Goal: Task Accomplishment & Management: Use online tool/utility

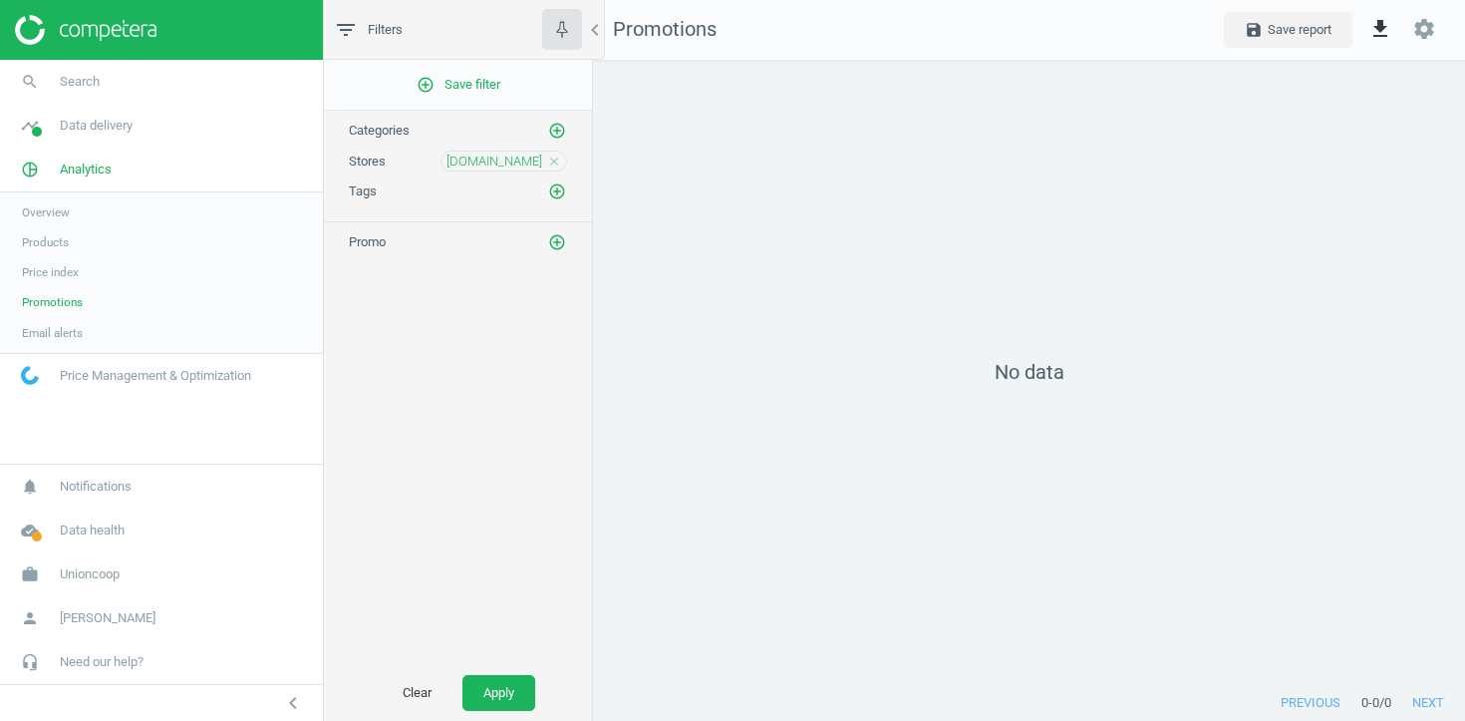
scroll to position [626, 873]
click at [554, 245] on icon "add_circle_outline" at bounding box center [557, 242] width 18 height 18
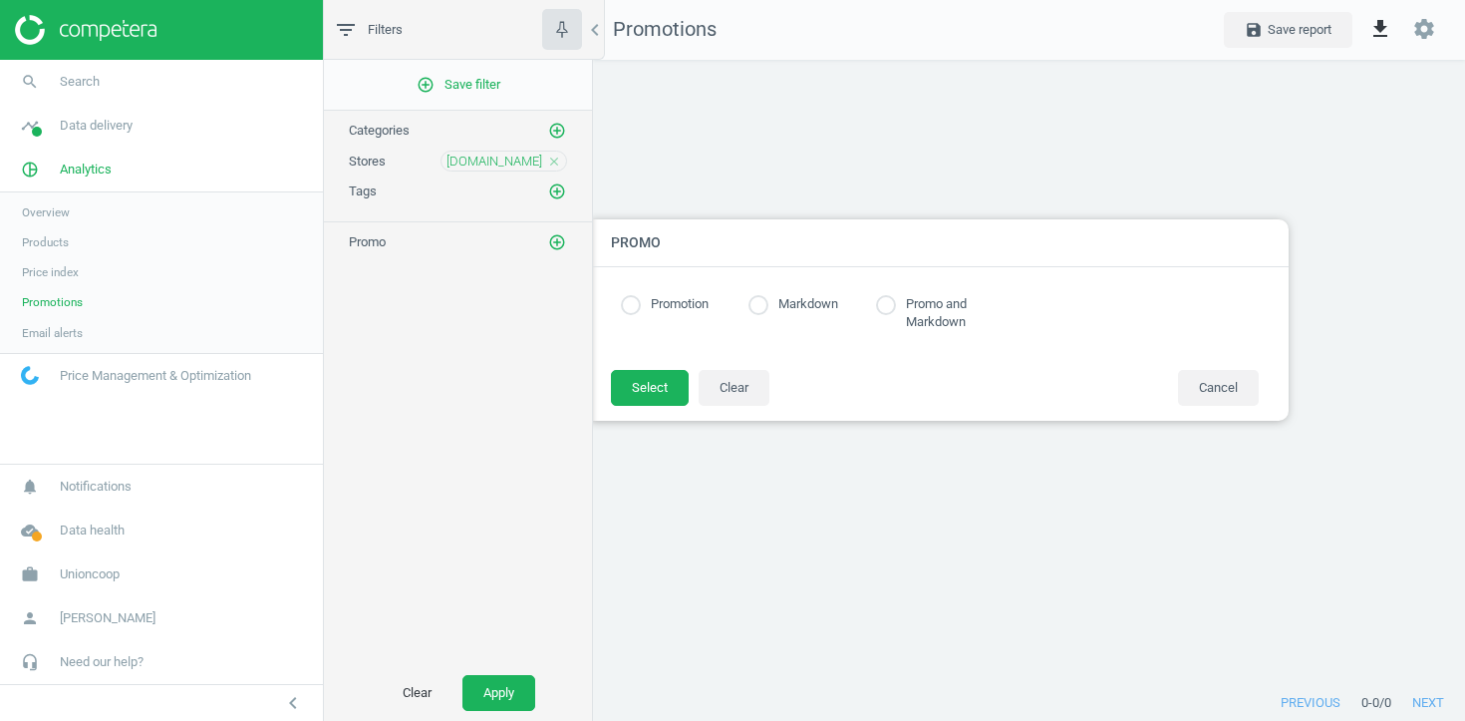
click at [692, 302] on label "Promotion" at bounding box center [675, 304] width 68 height 19
click at [626, 301] on input "radio" at bounding box center [631, 305] width 20 height 20
radio input "true"
click at [647, 391] on button "Select" at bounding box center [650, 388] width 78 height 36
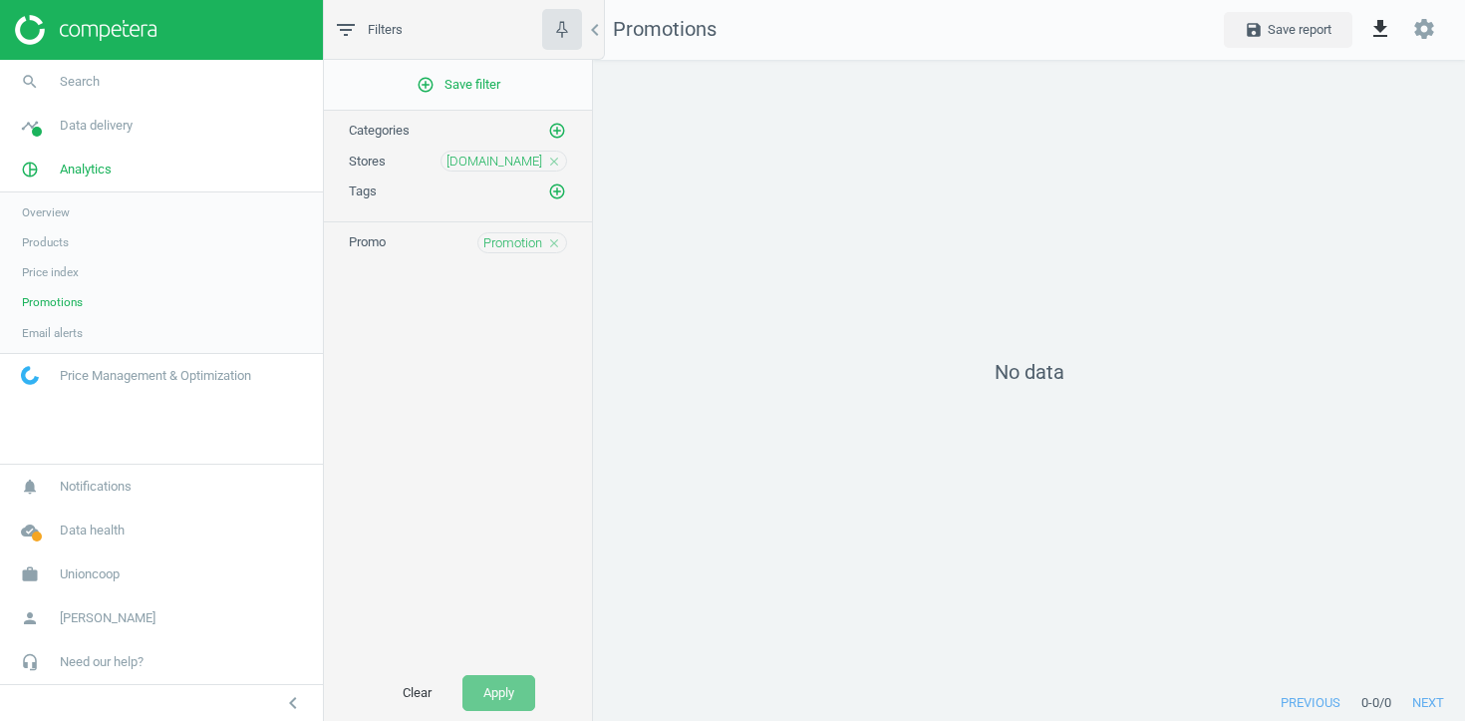
click at [561, 240] on div "Promotion close" at bounding box center [522, 242] width 90 height 21
click at [551, 241] on icon "close" at bounding box center [554, 243] width 14 height 14
click at [514, 694] on button "Apply" at bounding box center [499, 693] width 73 height 36
click at [48, 232] on link "Products" at bounding box center [161, 242] width 323 height 30
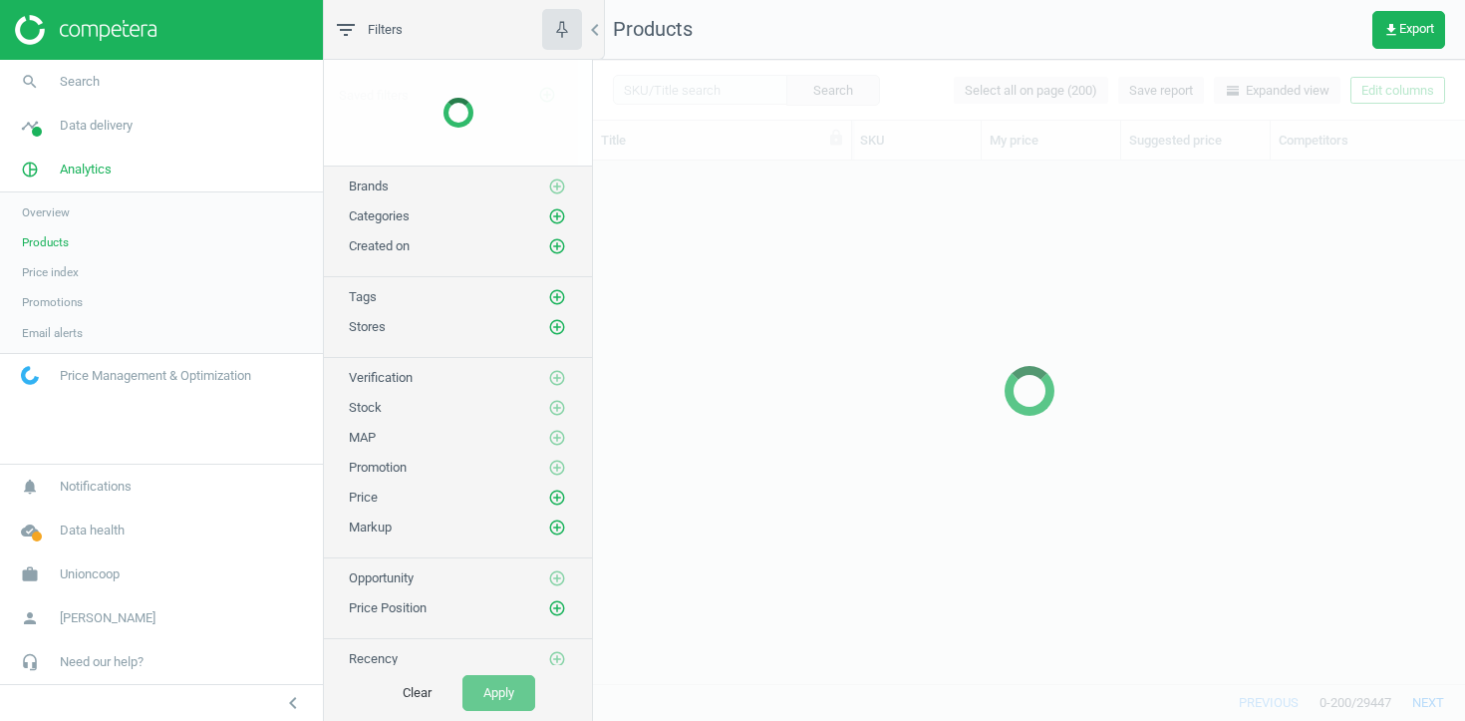
scroll to position [522, 872]
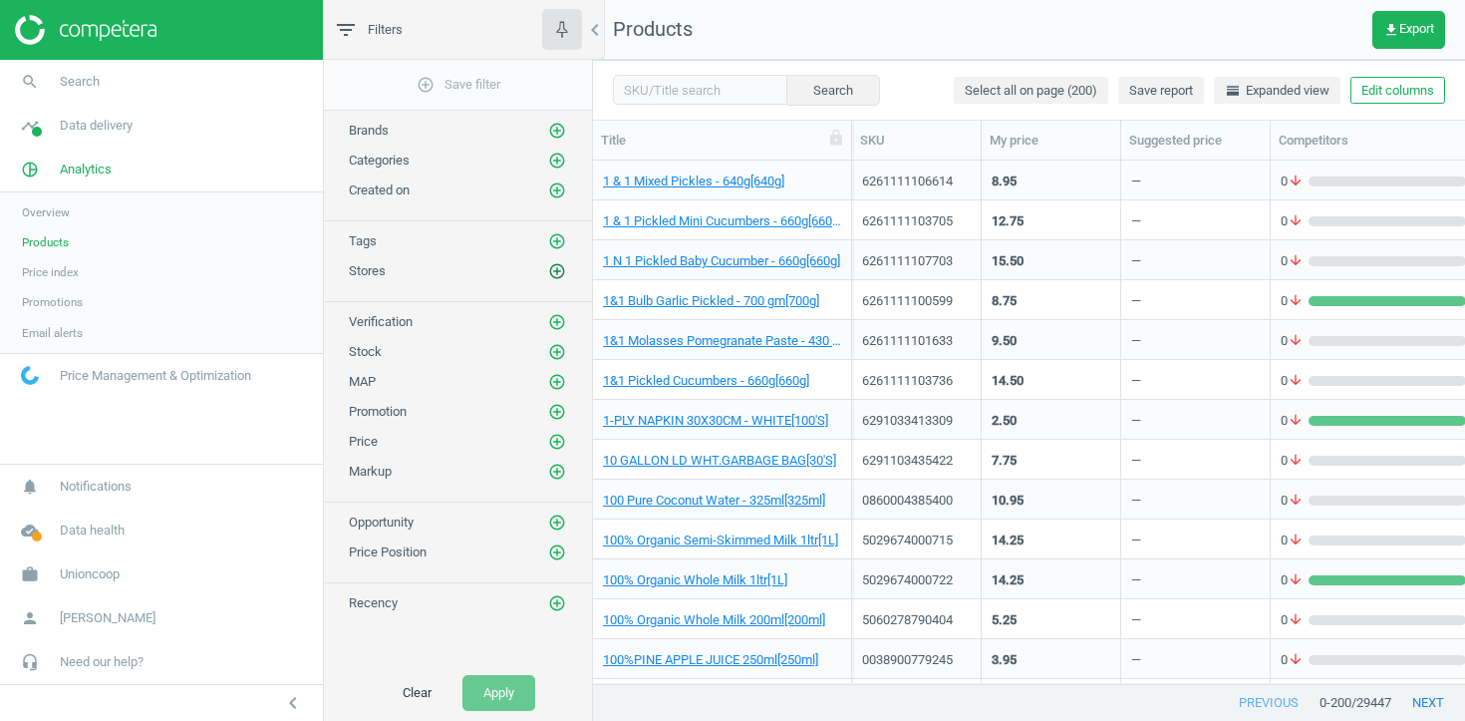
click at [558, 275] on icon "add_circle_outline" at bounding box center [557, 271] width 18 height 18
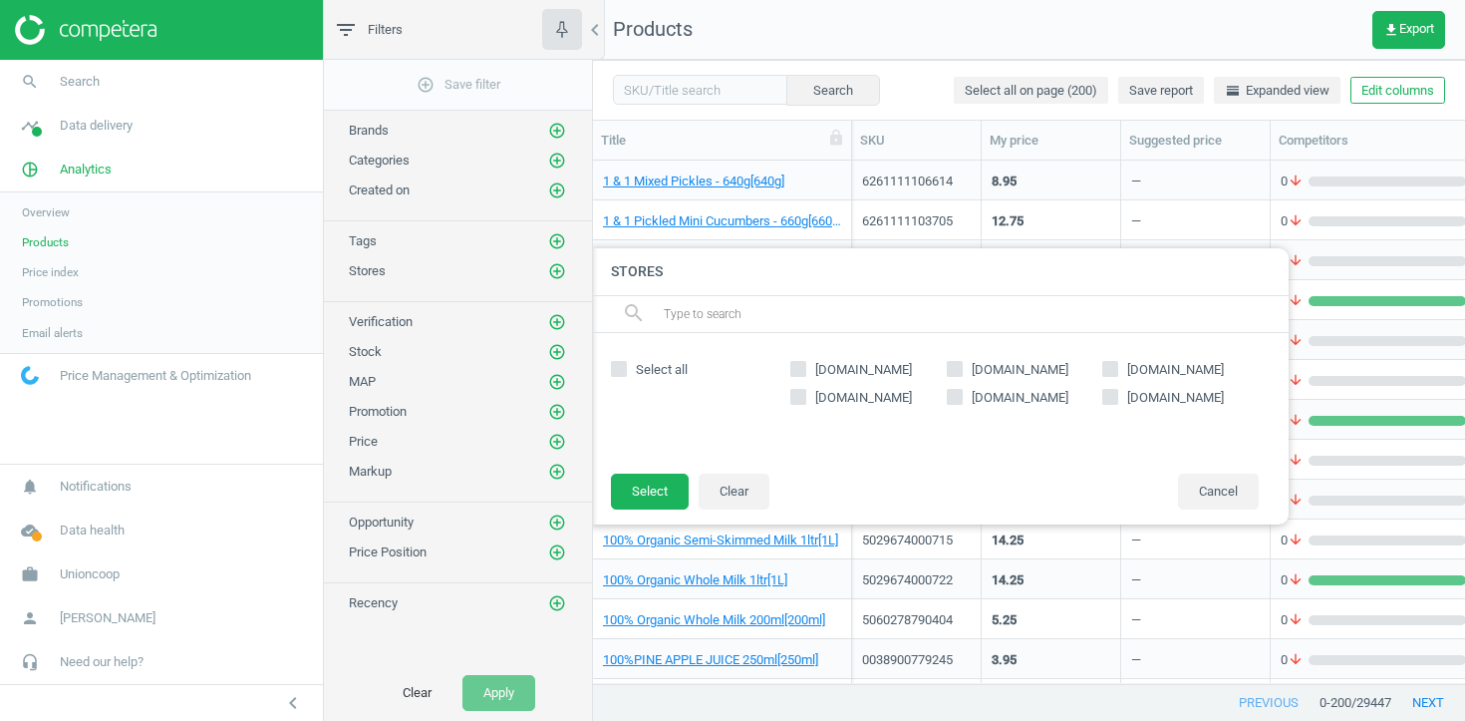
click at [1105, 398] on input "[DOMAIN_NAME]" at bounding box center [1110, 396] width 13 height 13
checkbox input "true"
click at [662, 489] on button "Select" at bounding box center [650, 491] width 78 height 36
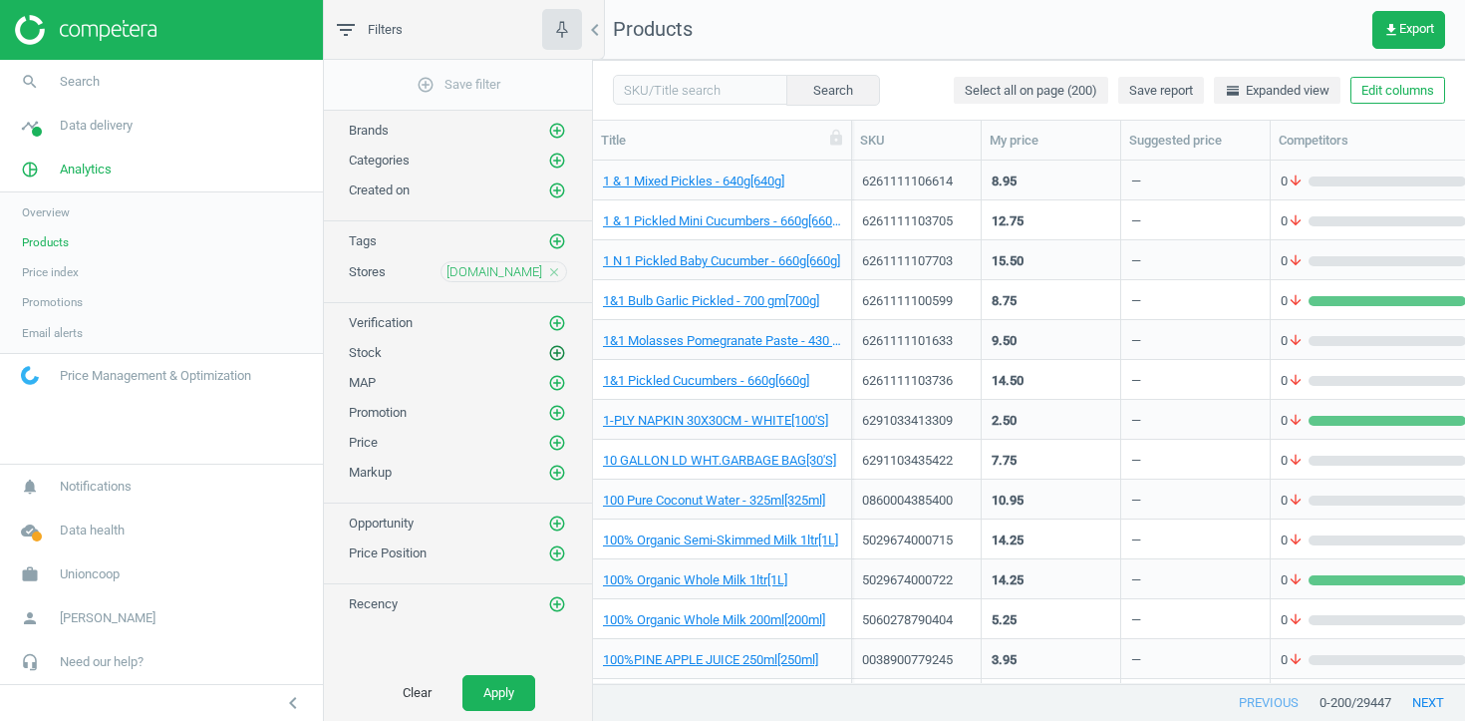
click at [558, 355] on icon "add_circle_outline" at bounding box center [557, 353] width 18 height 18
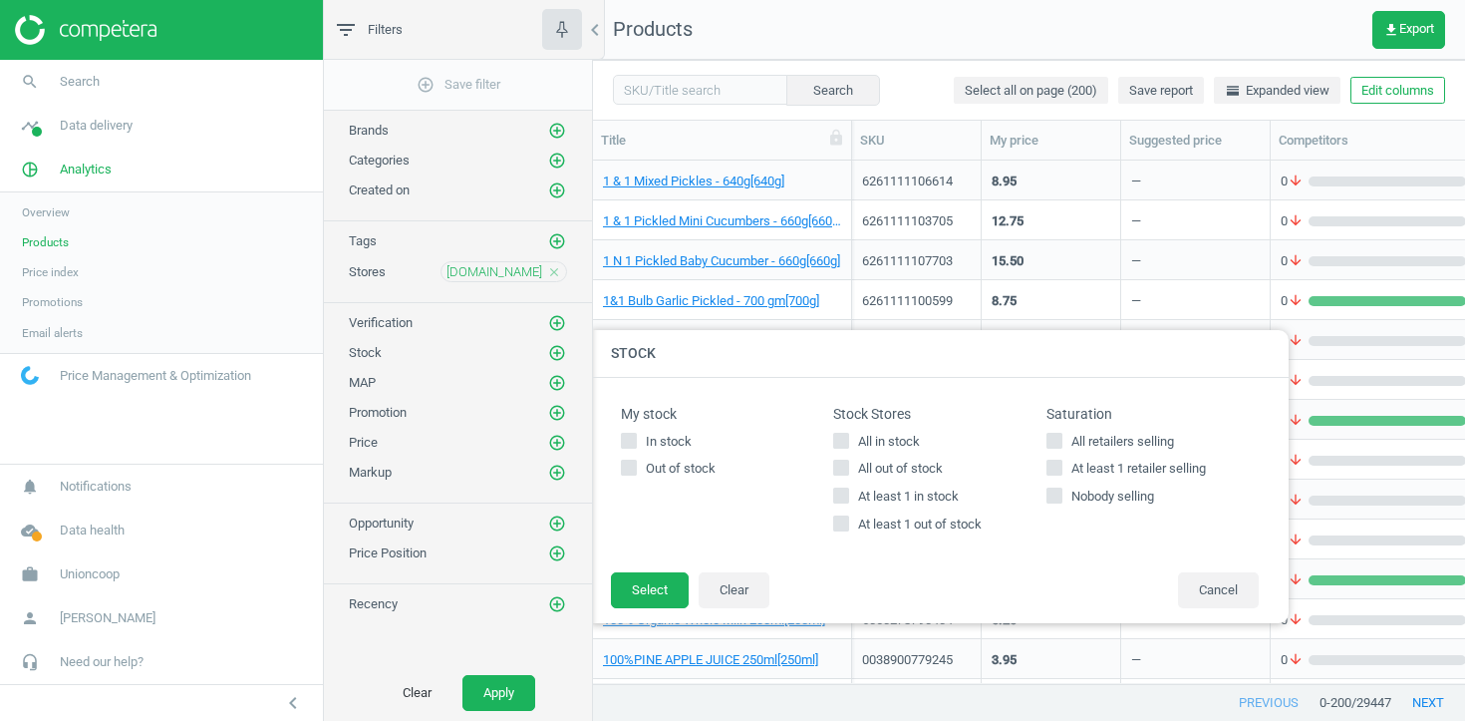
click at [918, 496] on span "At least 1 in stock" at bounding box center [908, 496] width 109 height 18
click at [848, 496] on input "At least 1 in stock" at bounding box center [841, 495] width 13 height 13
checkbox input "true"
click at [645, 584] on button "Select" at bounding box center [650, 590] width 78 height 36
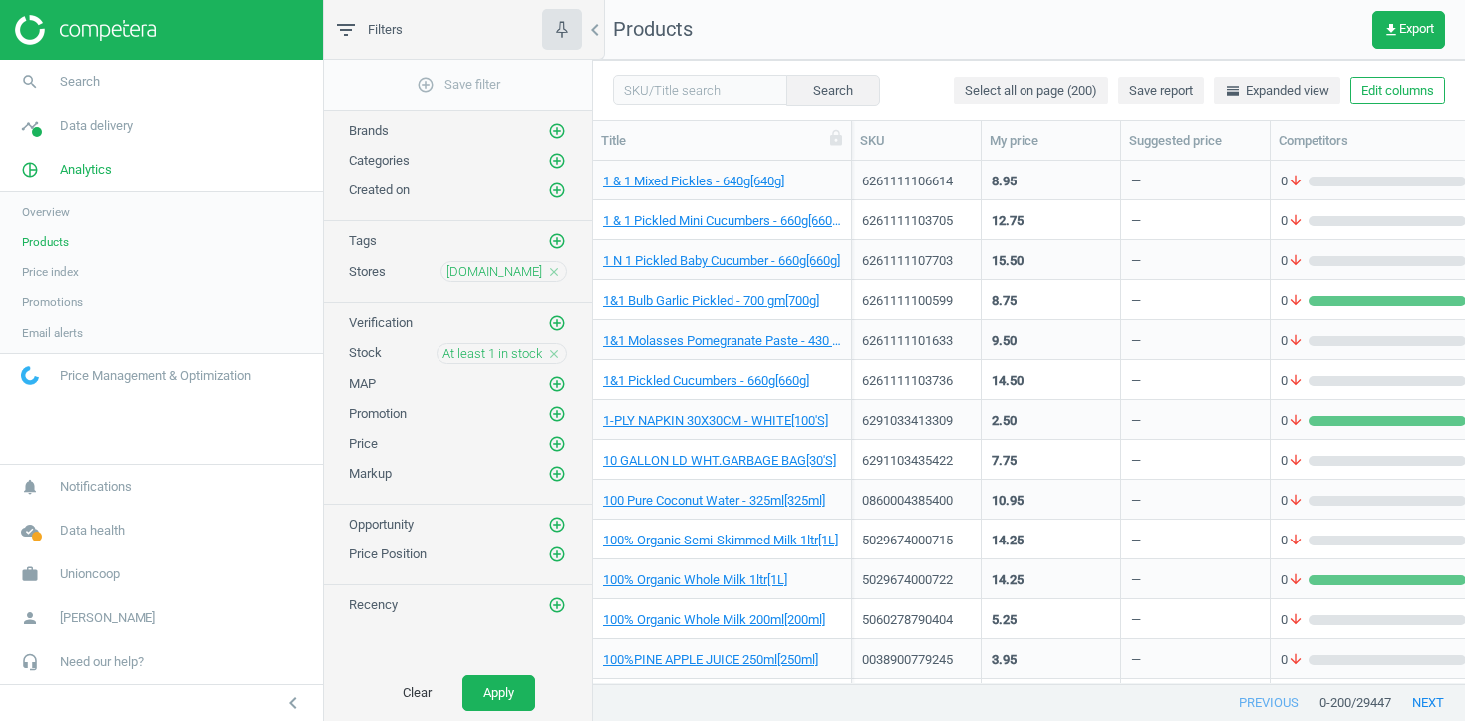
click at [503, 673] on div "Clear Apply" at bounding box center [458, 693] width 268 height 56
click at [503, 683] on button "Apply" at bounding box center [499, 693] width 73 height 36
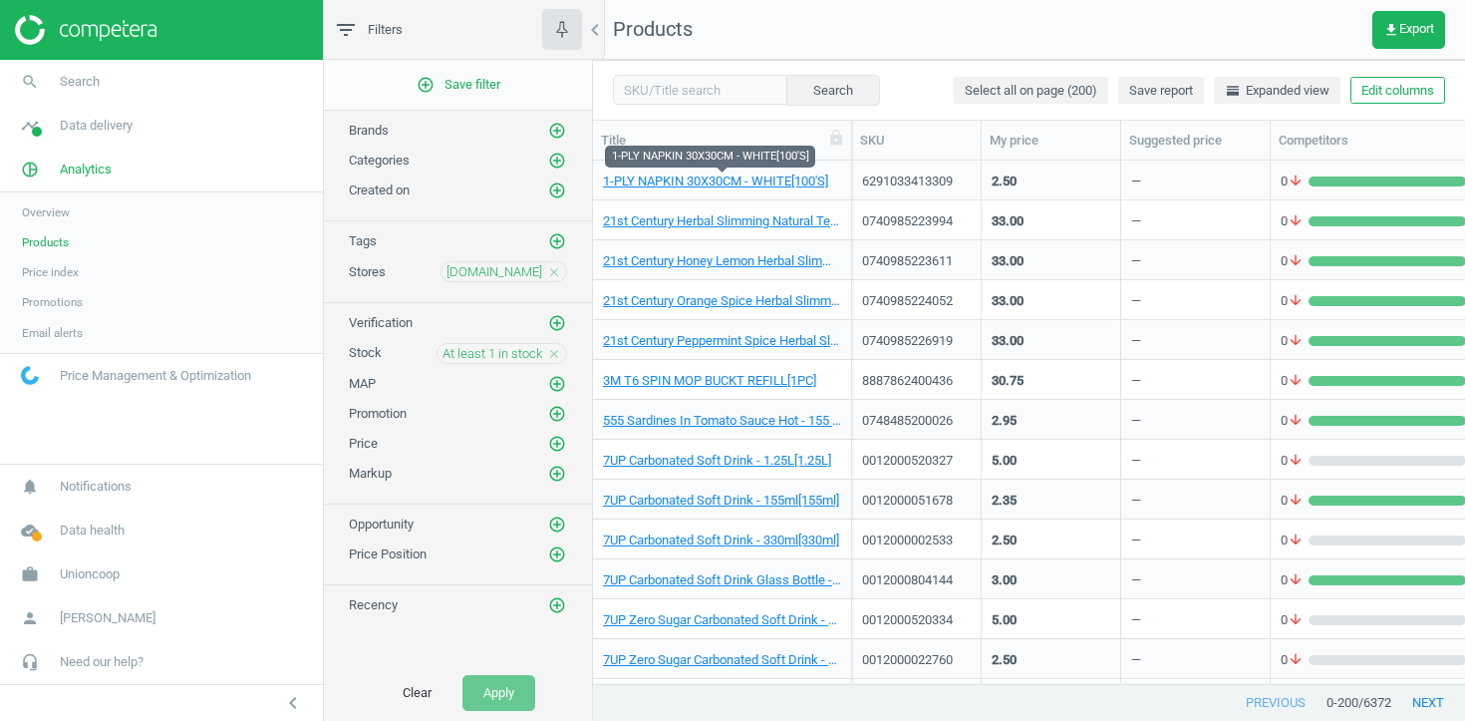
click at [726, 167] on div "1-PLY NAPKIN 30X30CM - WHITE[100'S]" at bounding box center [722, 179] width 238 height 35
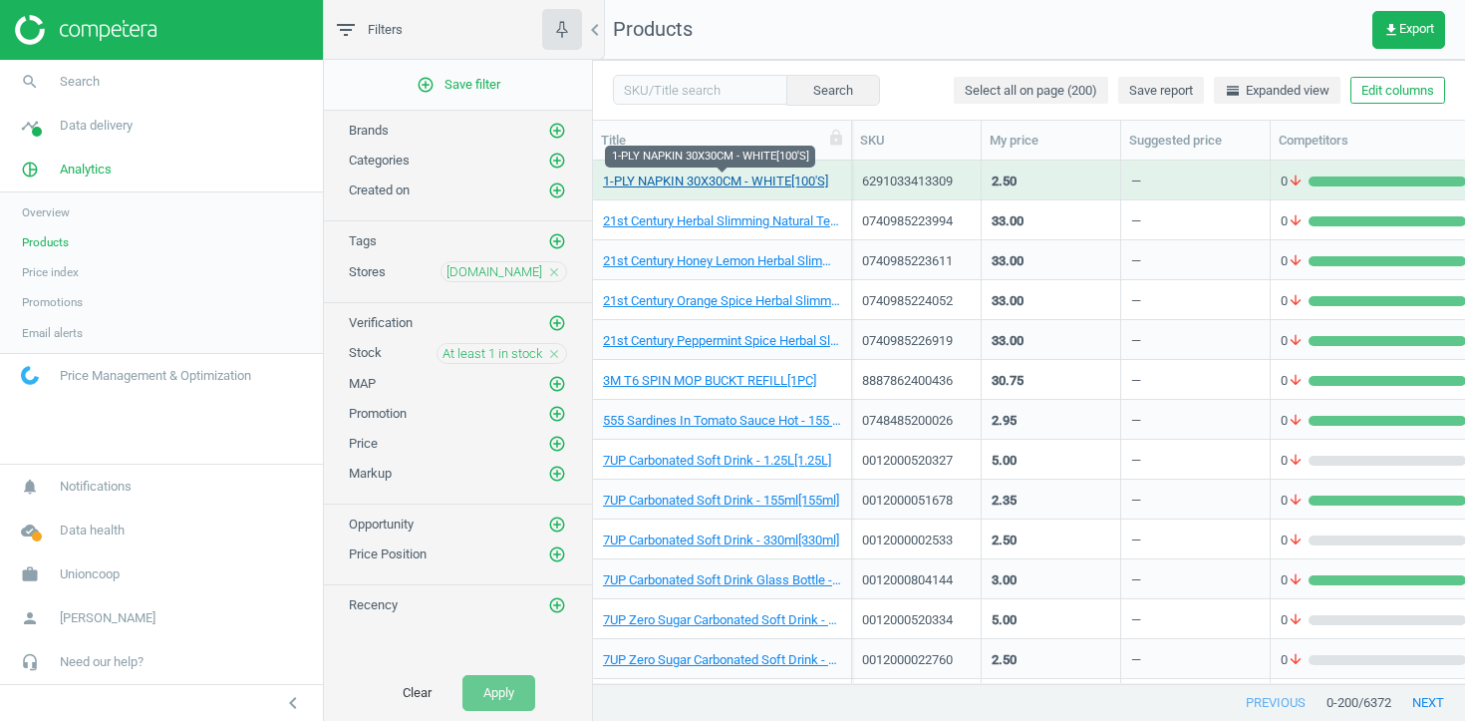
click at [726, 185] on link "1-PLY NAPKIN 30X30CM - WHITE[100'S]" at bounding box center [715, 181] width 225 height 18
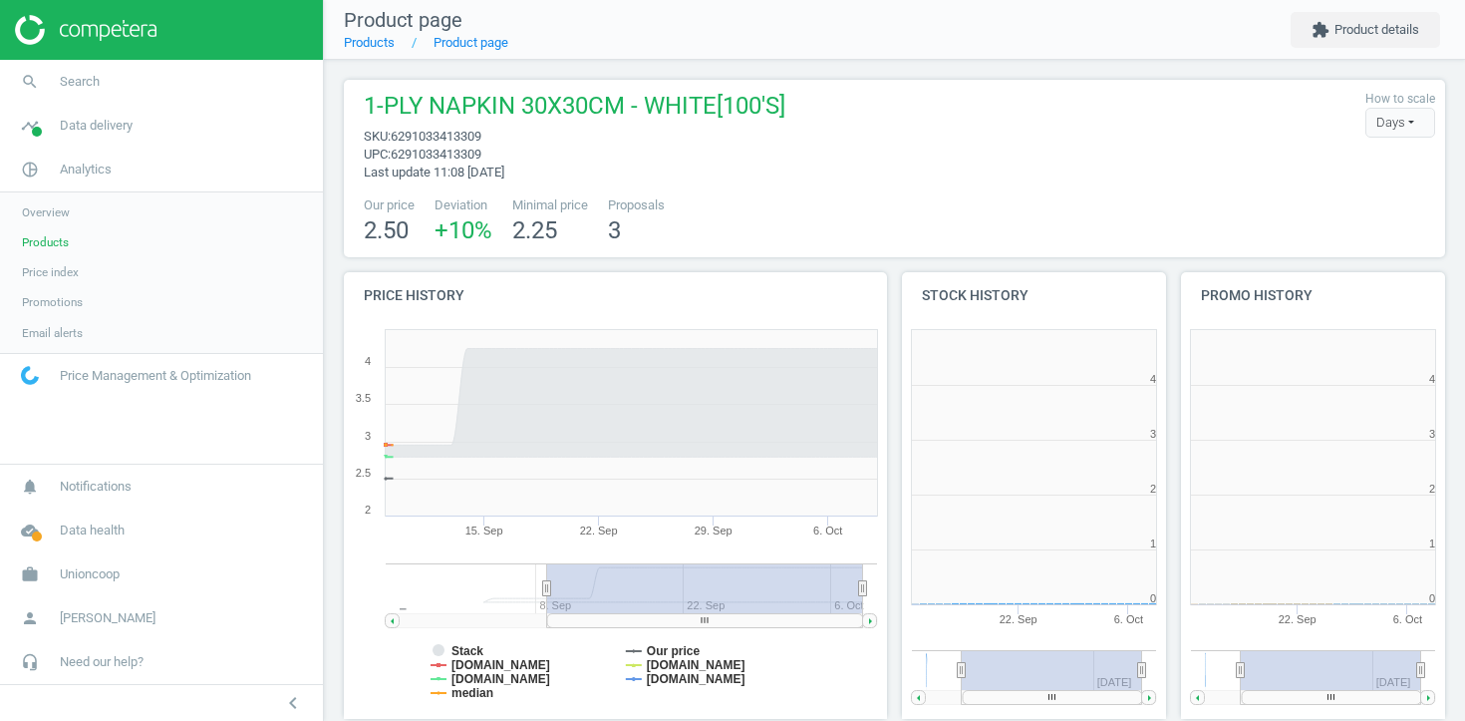
scroll to position [400, 265]
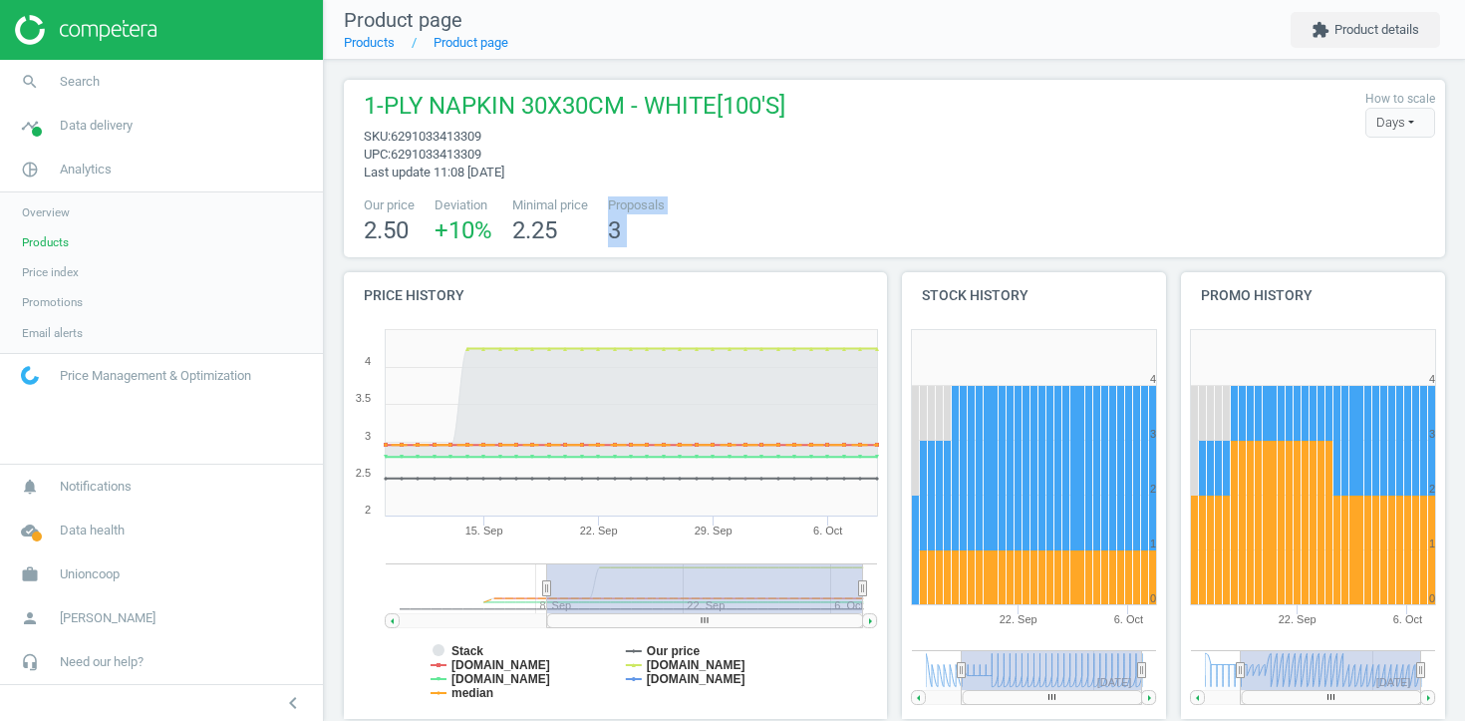
drag, startPoint x: 726, startPoint y: 185, endPoint x: 703, endPoint y: 277, distance: 94.5
click at [703, 277] on div "1-PLY NAPKIN 30X30CM - WHITE[100'S] sku : 6291033413309 upc : 6291033413309 Las…" at bounding box center [894, 686] width 1141 height 1252
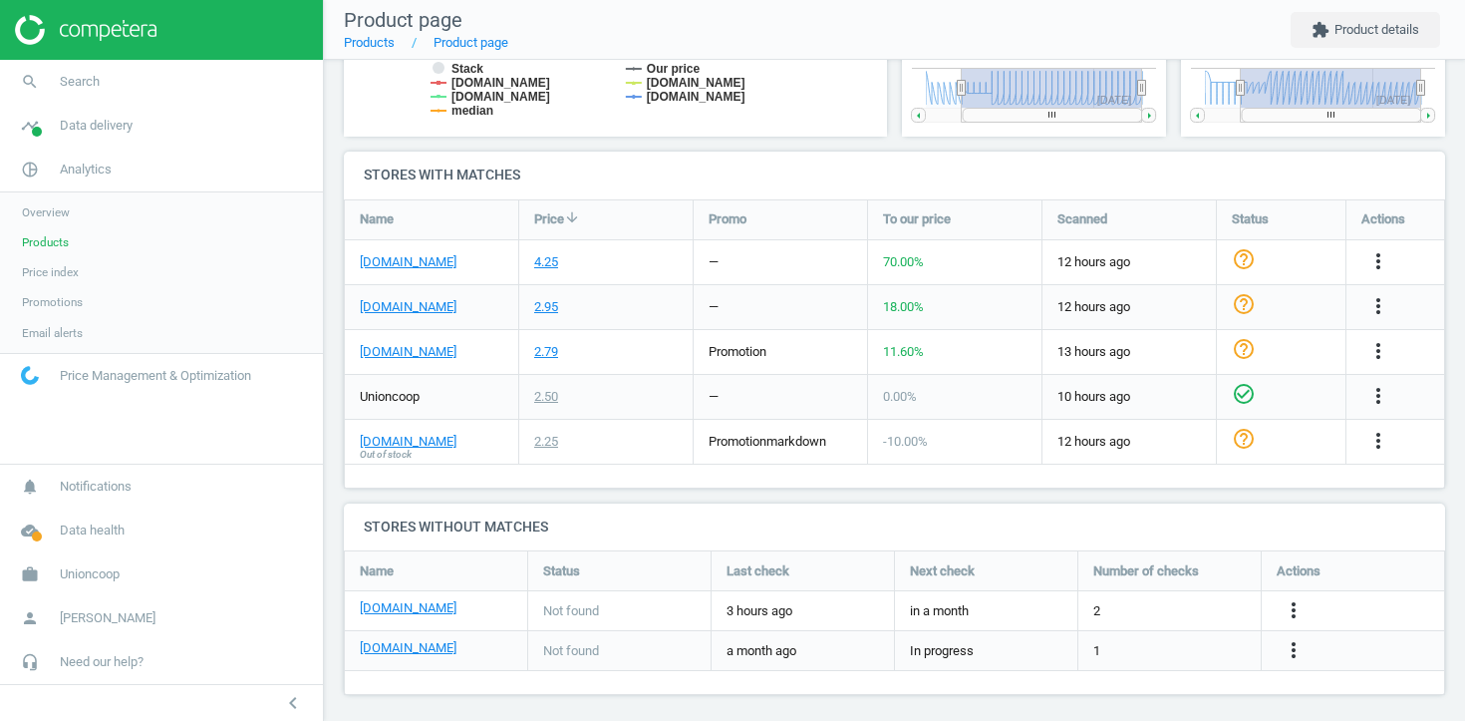
scroll to position [591, 0]
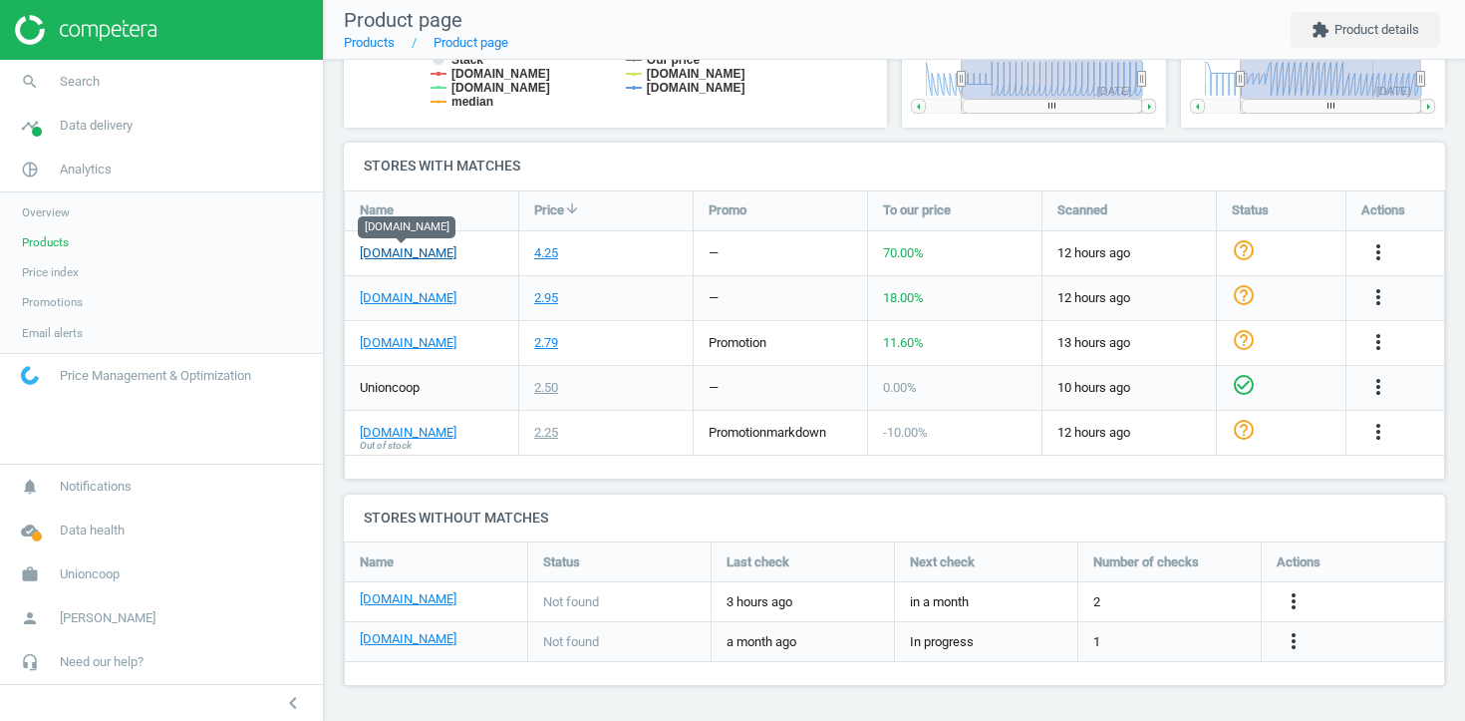
click at [415, 246] on link "[DOMAIN_NAME]" at bounding box center [408, 253] width 97 height 18
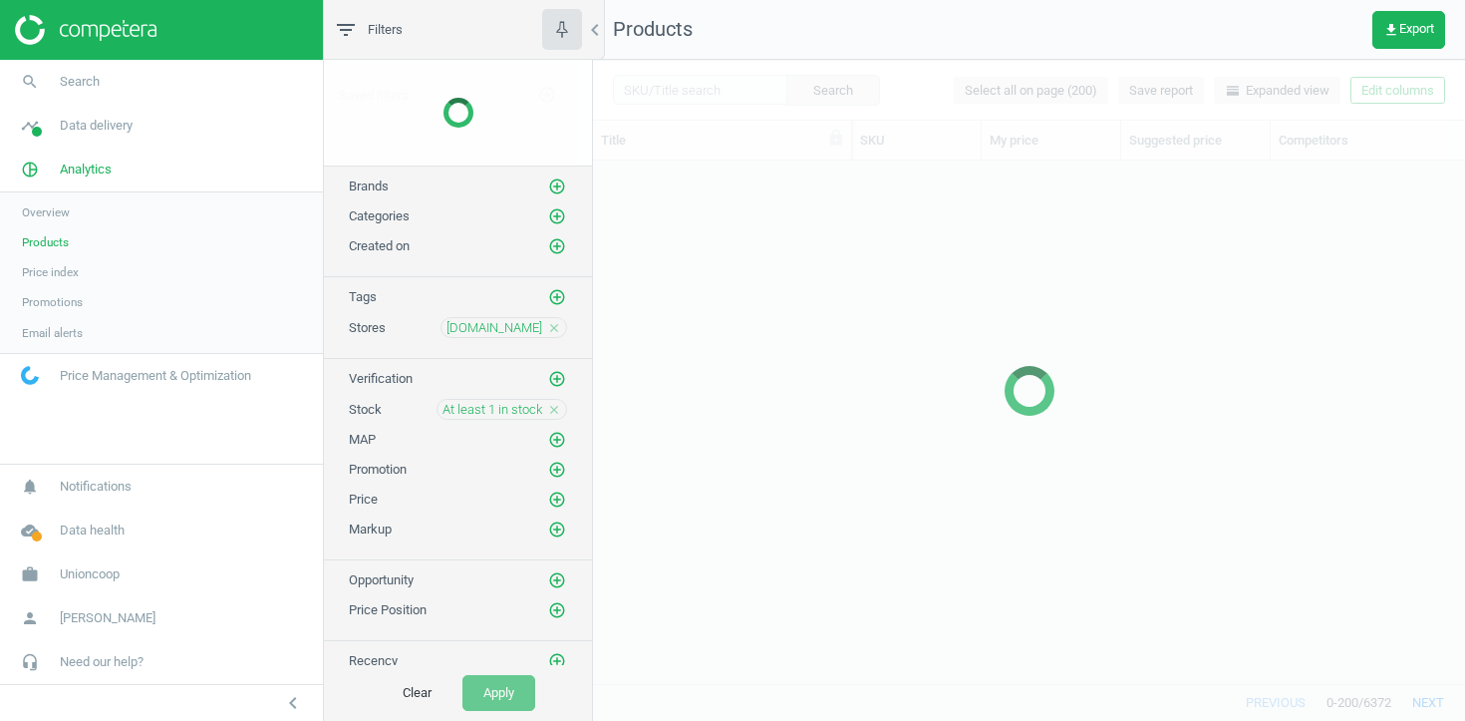
scroll to position [522, 872]
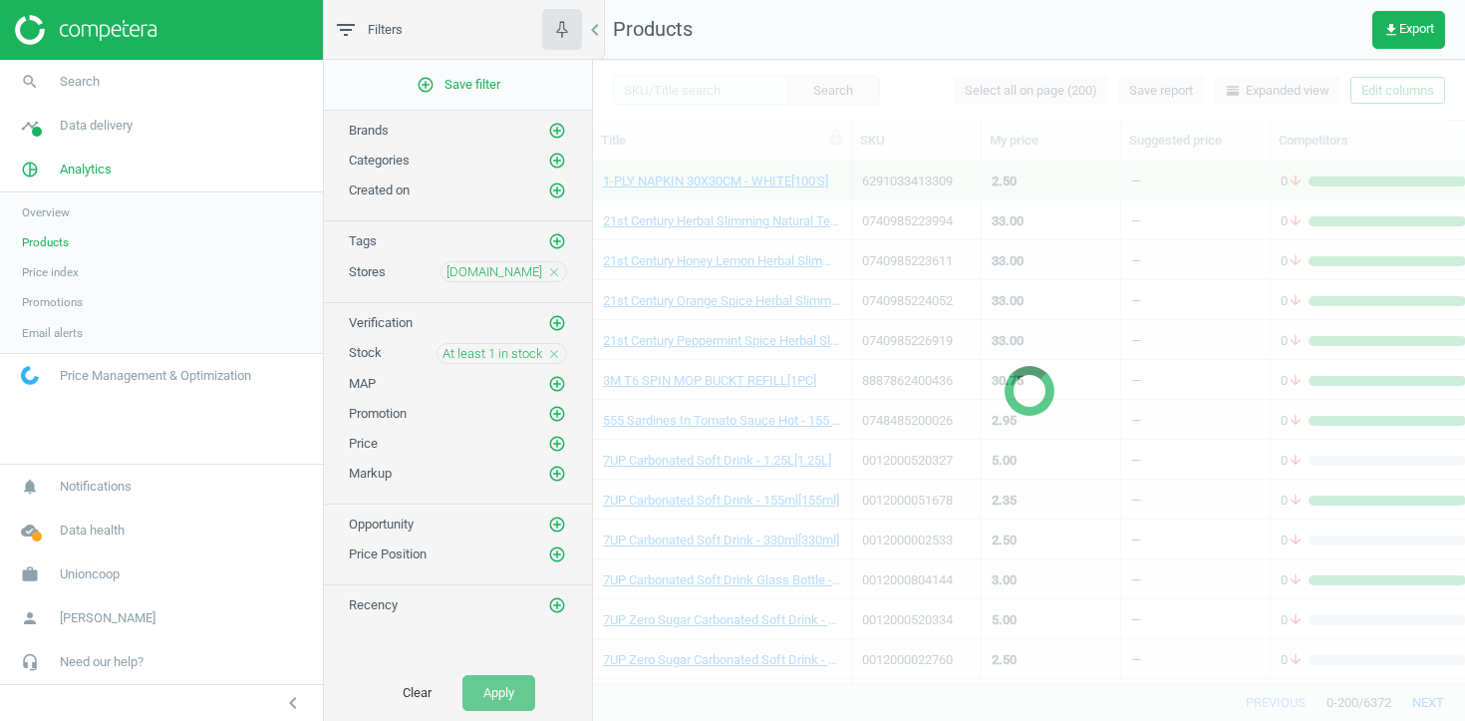
click at [554, 355] on icon "close" at bounding box center [554, 354] width 14 height 14
click at [554, 355] on icon "add_circle_outline" at bounding box center [557, 353] width 18 height 18
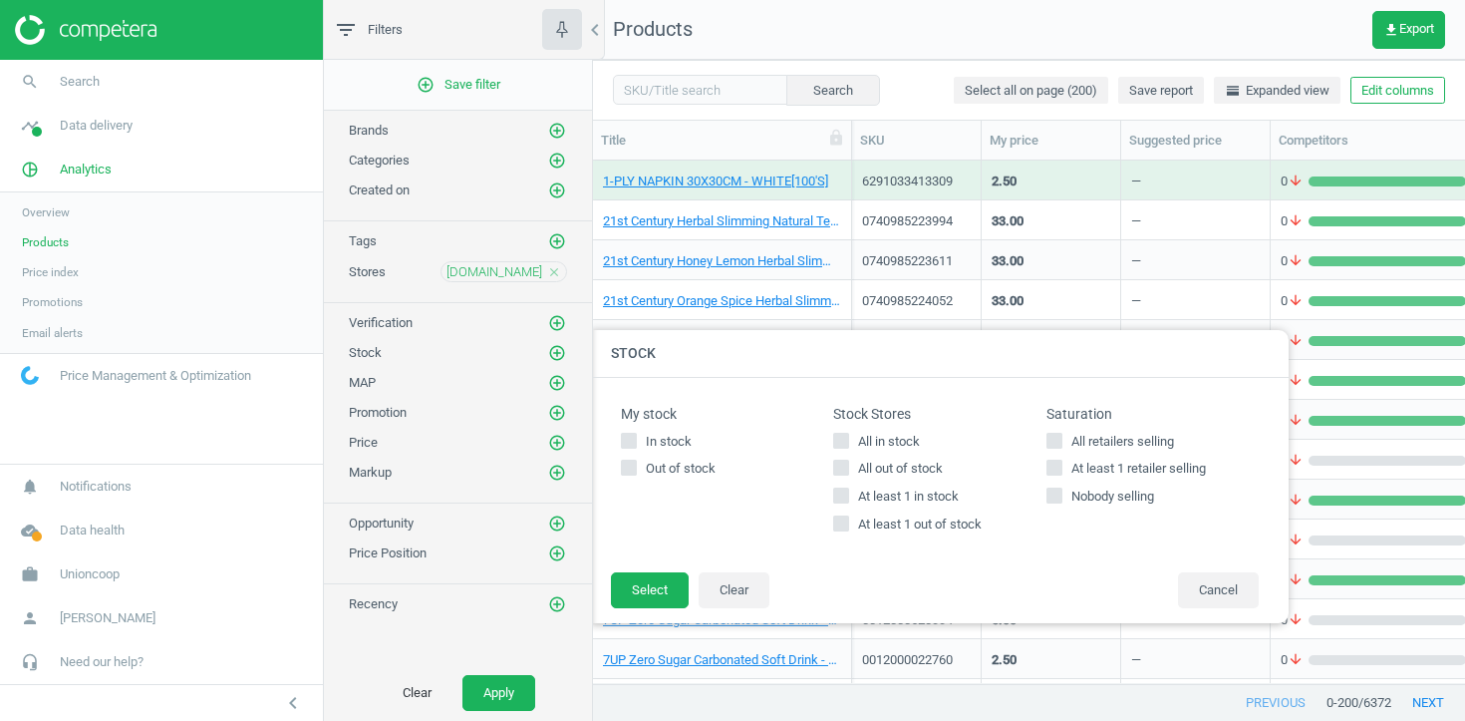
click at [883, 527] on span "At least 1 out of stock" at bounding box center [920, 524] width 132 height 18
click at [848, 527] on input "At least 1 out of stock" at bounding box center [841, 523] width 13 height 13
checkbox input "true"
click at [613, 599] on button "Select" at bounding box center [650, 590] width 78 height 36
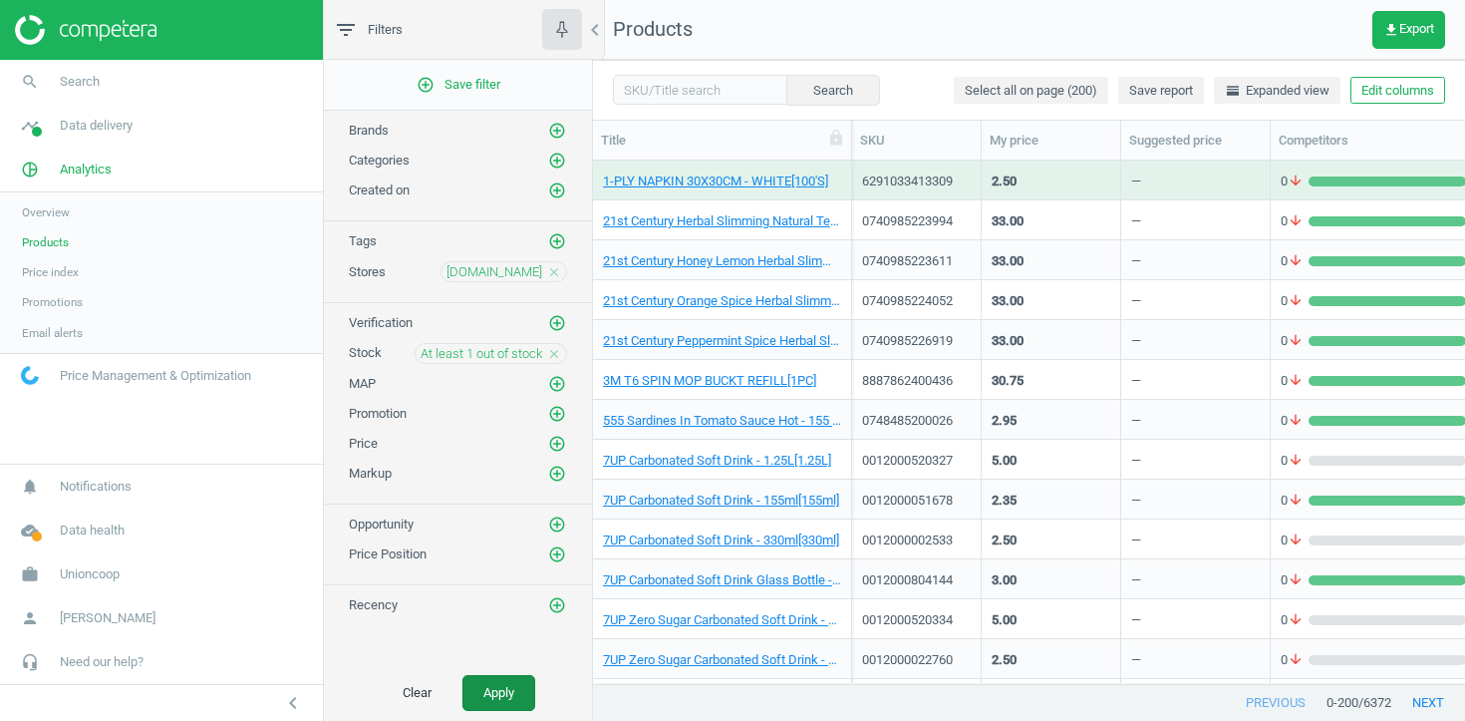
click at [502, 703] on button "Apply" at bounding box center [499, 693] width 73 height 36
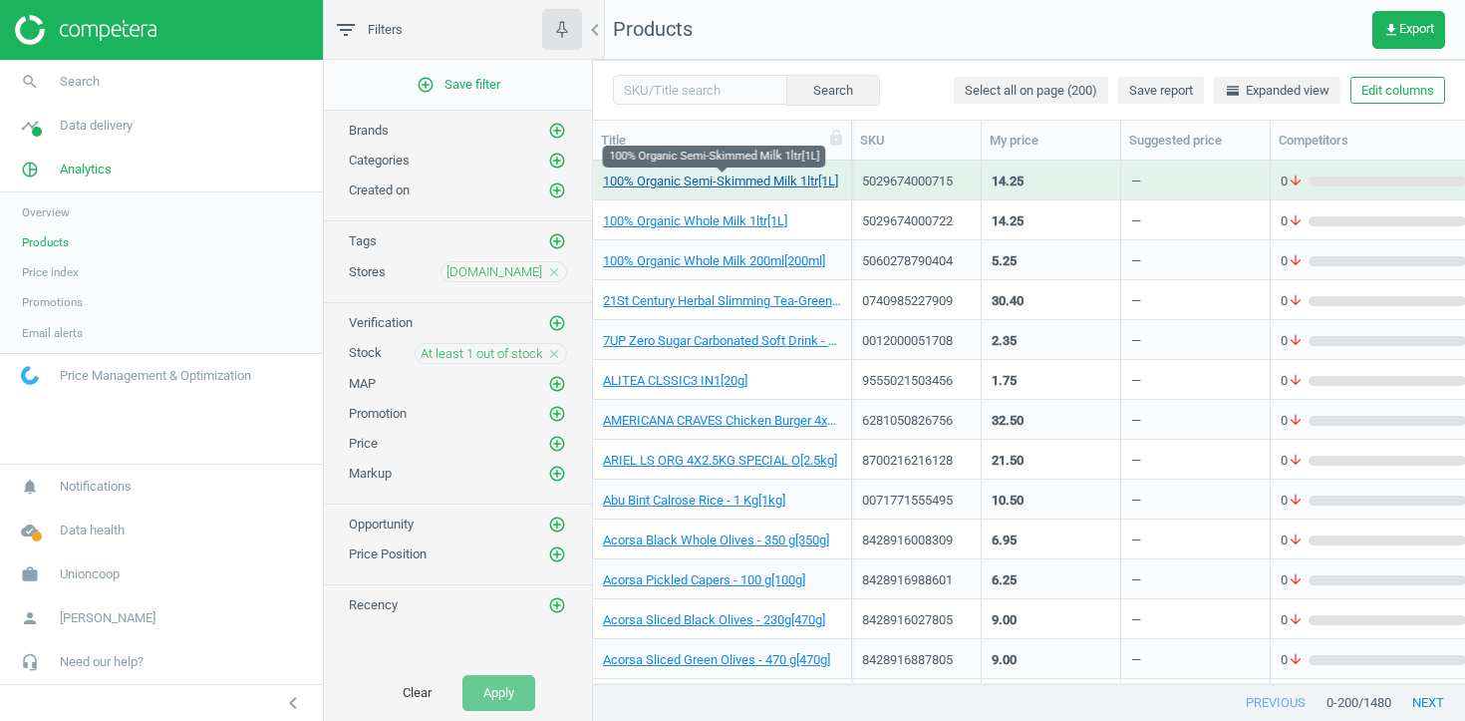
click at [684, 174] on link "100% Organic Semi-Skimmed Milk 1ltr[1L]" at bounding box center [720, 181] width 235 height 18
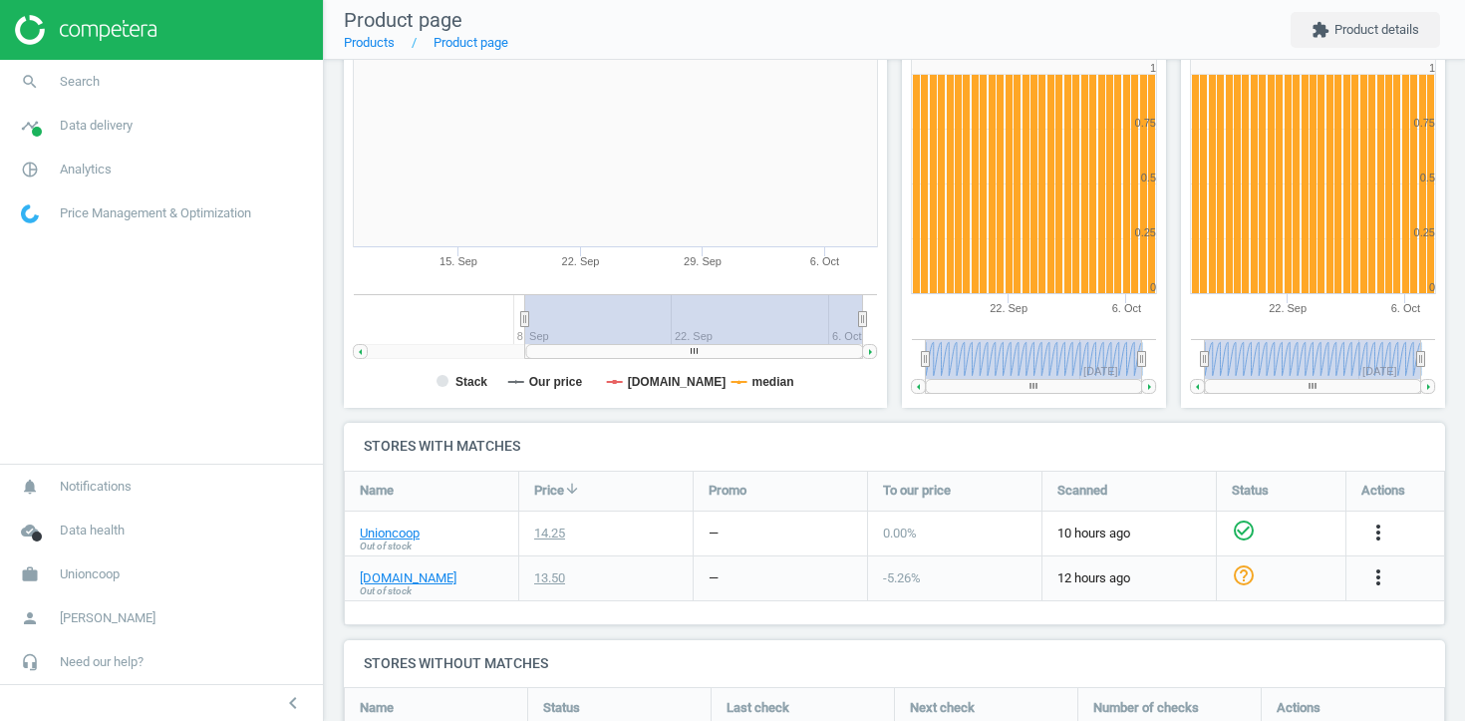
scroll to position [460, 0]
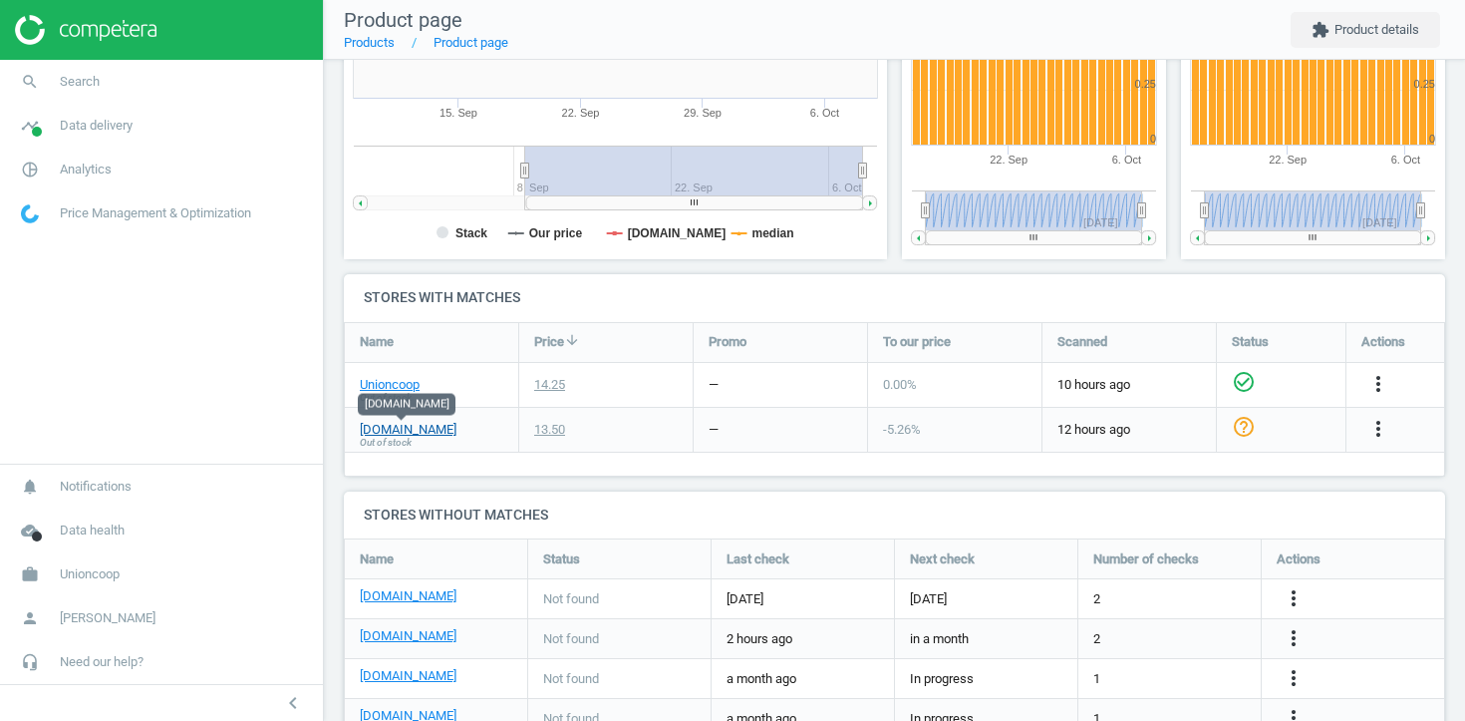
click at [410, 425] on link "[DOMAIN_NAME]" at bounding box center [408, 430] width 97 height 18
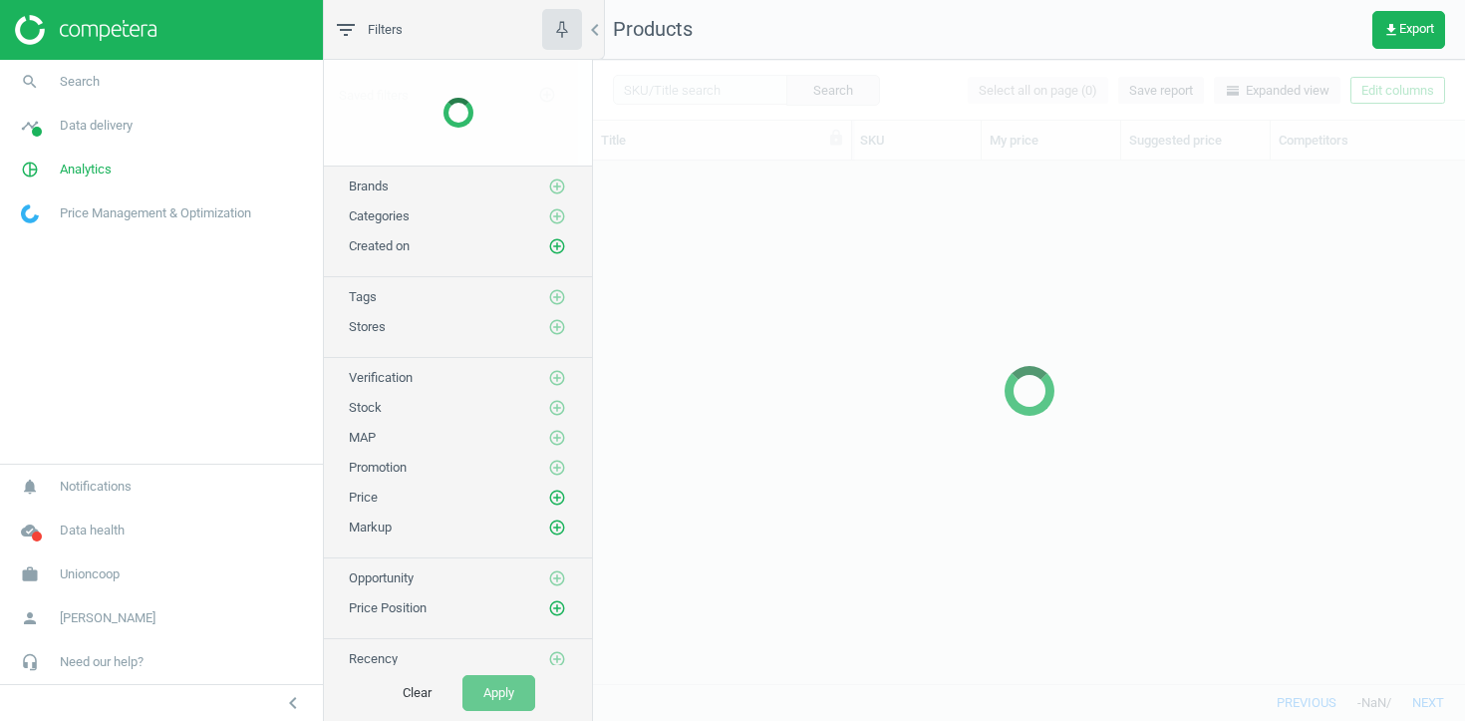
scroll to position [522, 872]
